Goal: Task Accomplishment & Management: Use online tool/utility

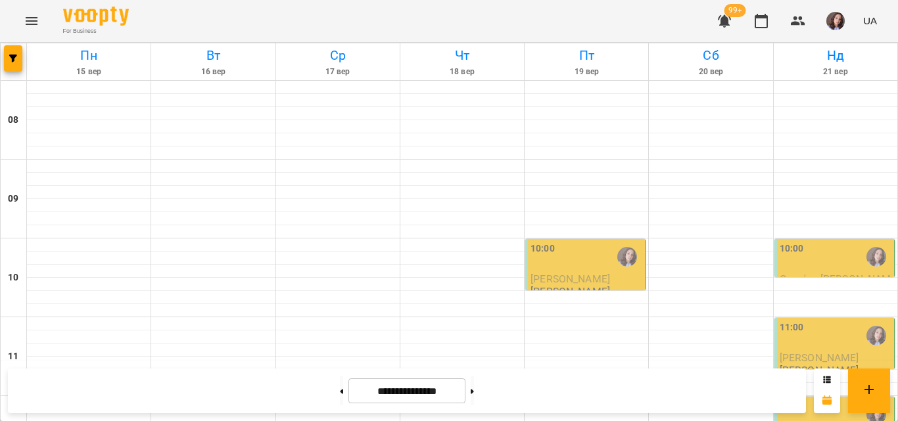
scroll to position [657, 0]
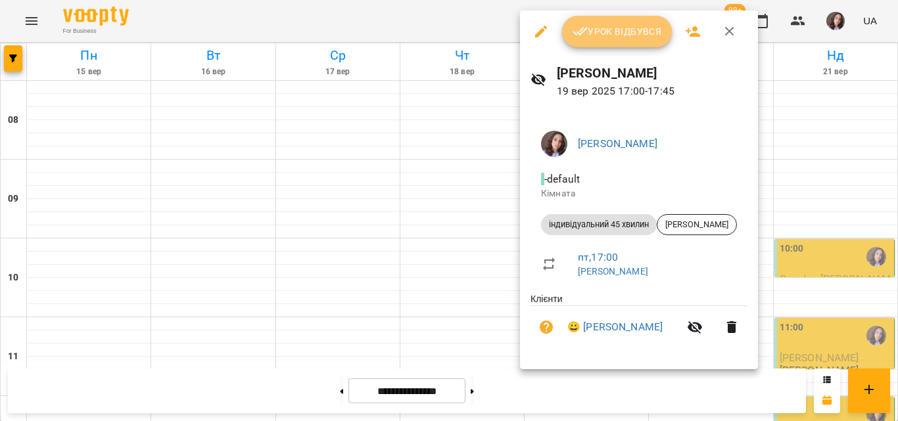
click at [605, 30] on span "Урок відбувся" at bounding box center [616, 32] width 89 height 16
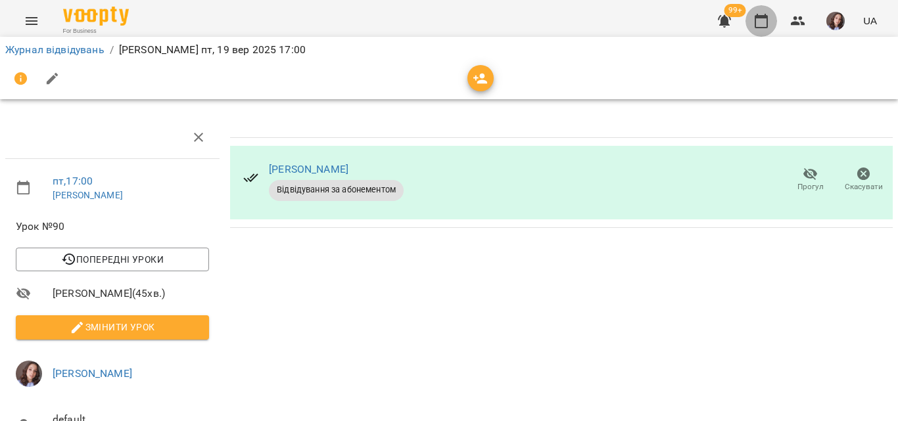
click at [766, 20] on icon "button" at bounding box center [761, 21] width 16 height 16
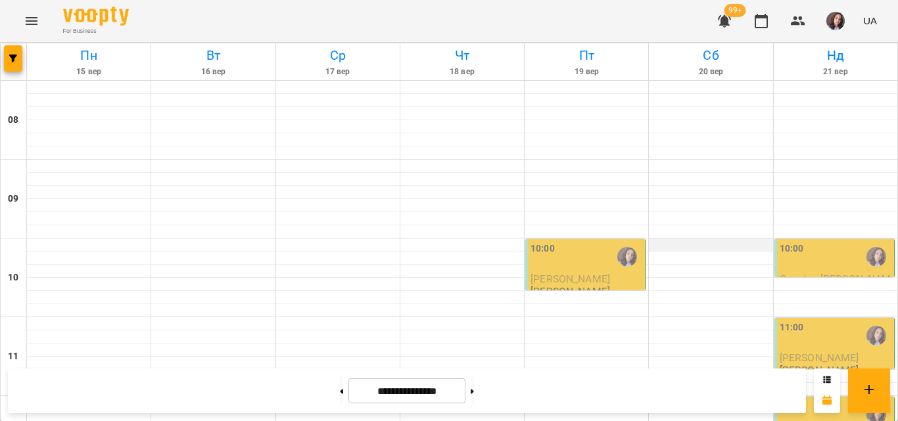
scroll to position [723, 0]
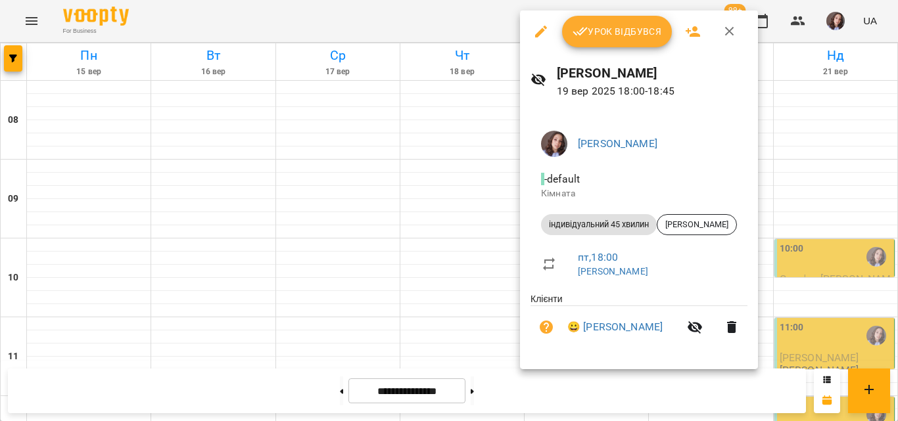
click at [623, 40] on button "Урок відбувся" at bounding box center [617, 32] width 110 height 32
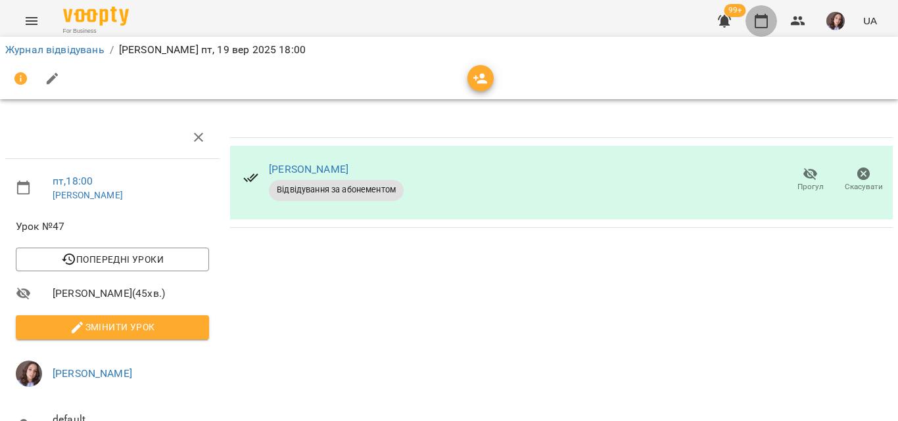
click at [770, 32] on button "button" at bounding box center [761, 21] width 32 height 32
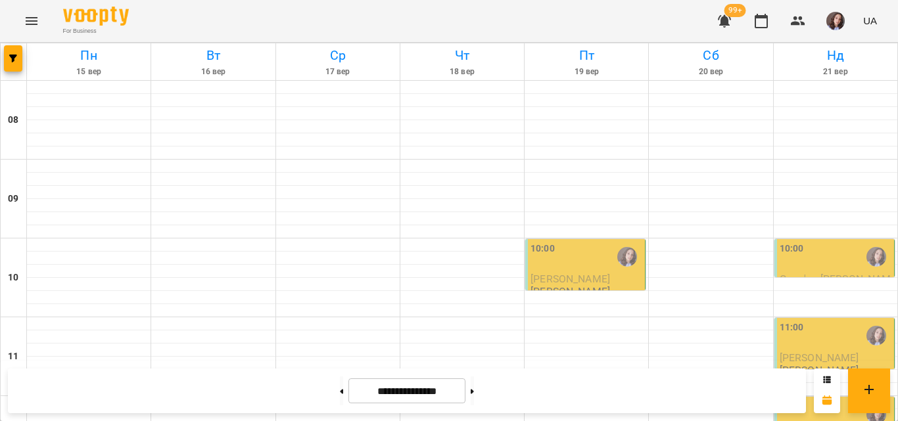
scroll to position [757, 0]
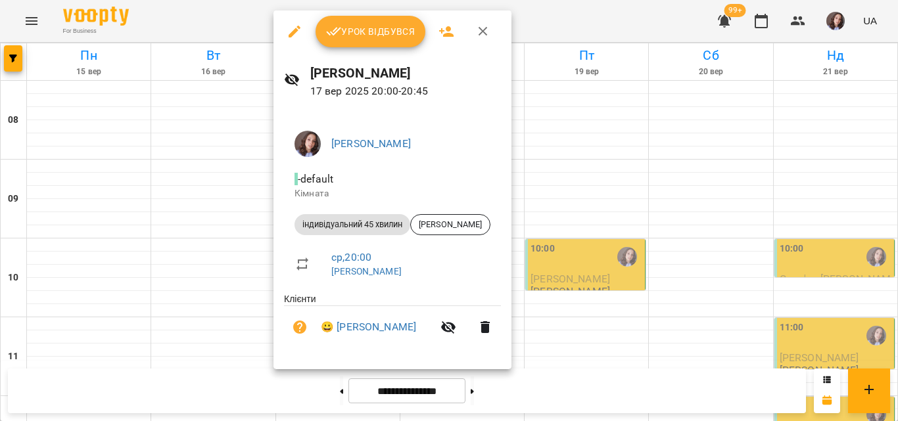
click at [357, 26] on span "Урок відбувся" at bounding box center [370, 32] width 89 height 16
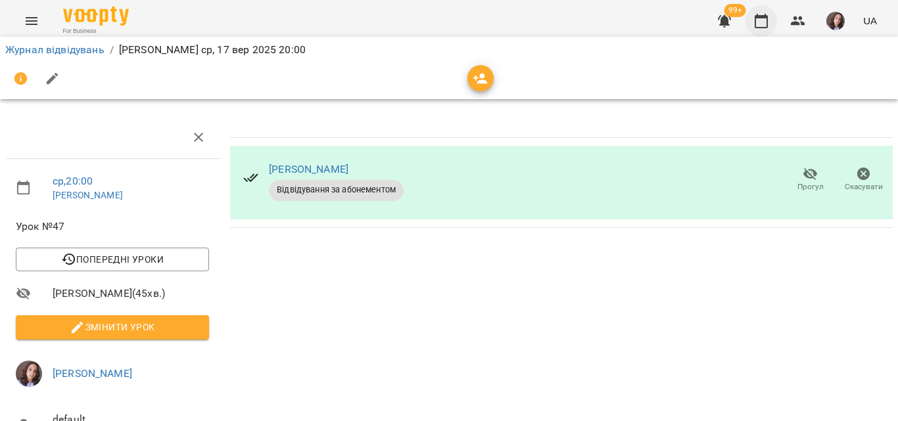
click at [759, 34] on button "button" at bounding box center [761, 21] width 32 height 32
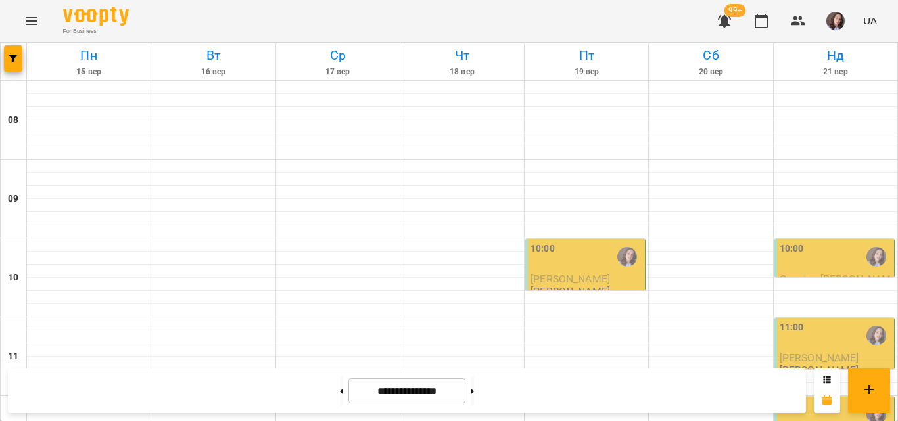
scroll to position [394, 0]
click at [838, 22] on img "button" at bounding box center [835, 21] width 18 height 18
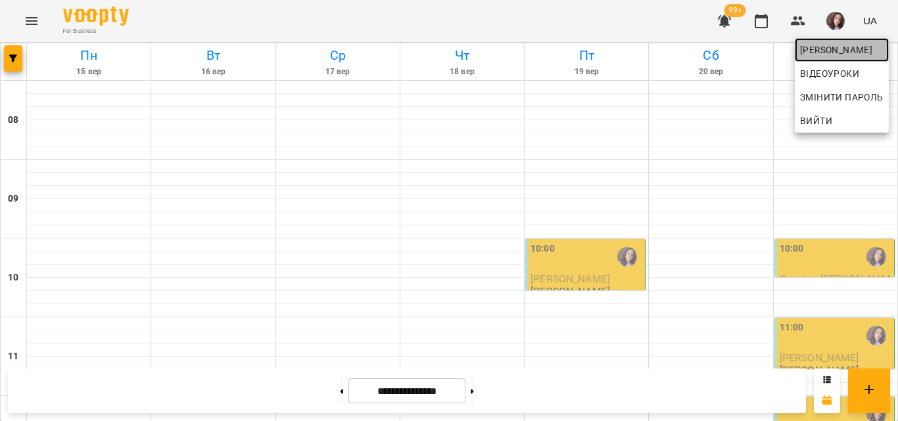
click at [837, 48] on span "[PERSON_NAME]" at bounding box center [841, 50] width 83 height 16
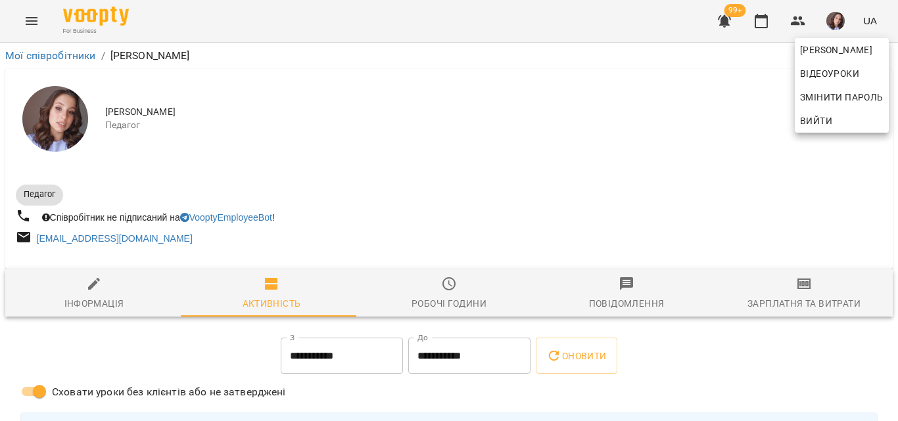
click at [802, 292] on div at bounding box center [449, 210] width 898 height 421
click at [802, 292] on div "[PERSON_NAME] Відеоуроки Змінити пароль Вийти" at bounding box center [449, 210] width 898 height 421
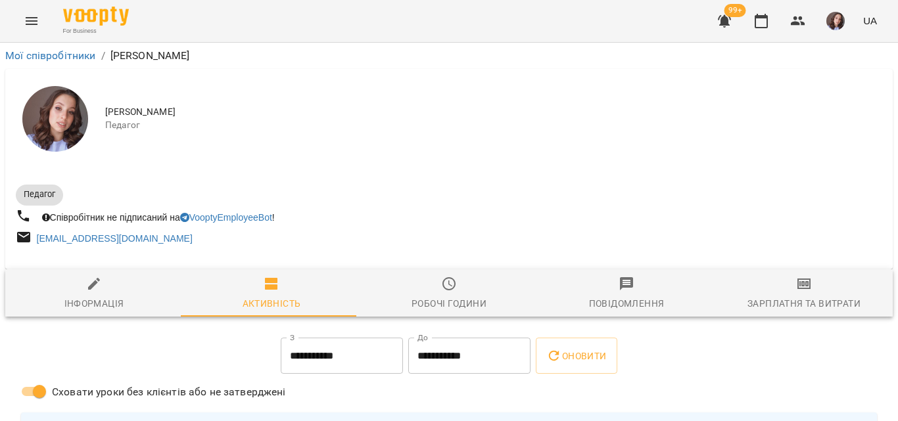
click at [802, 292] on icon "button" at bounding box center [804, 284] width 16 height 16
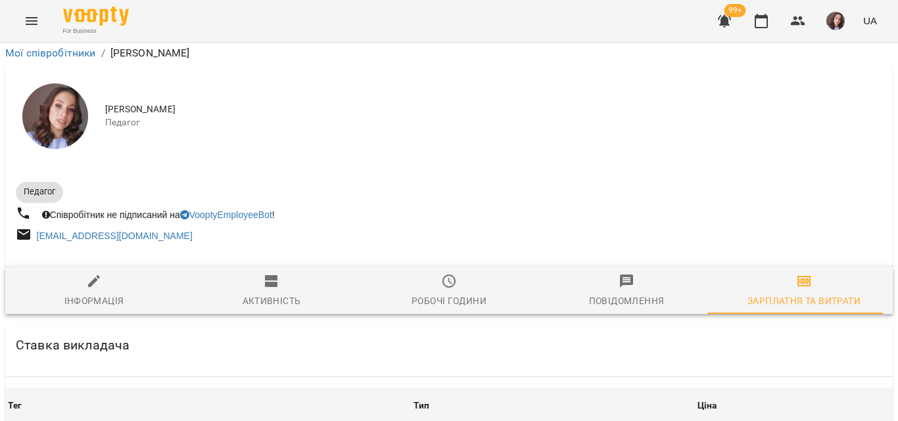
scroll to position [848, 0]
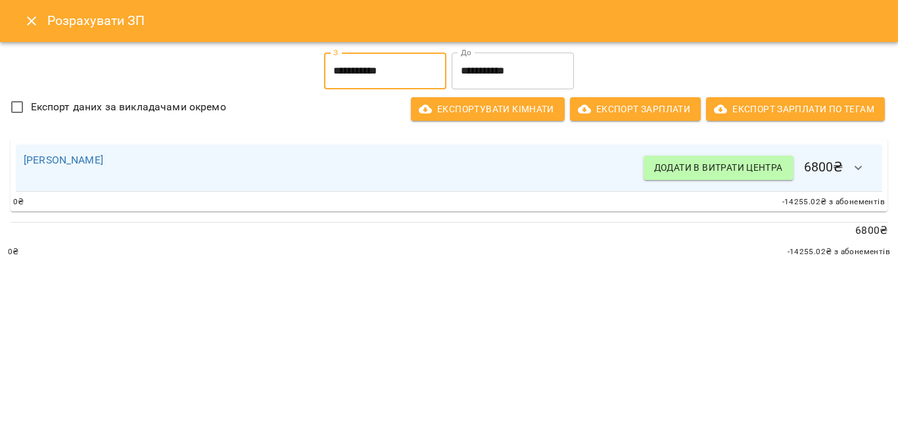
click at [385, 81] on input "**********" at bounding box center [385, 71] width 122 height 37
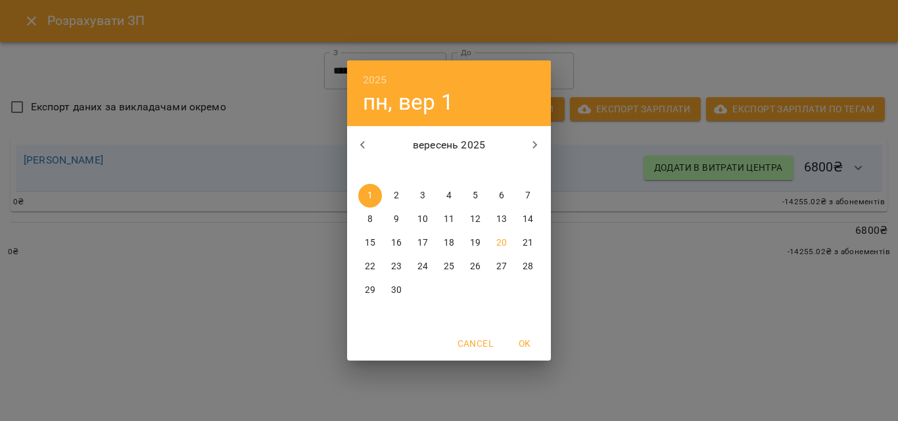
click at [444, 217] on p "11" at bounding box center [449, 219] width 11 height 13
type input "**********"
